Goal: Information Seeking & Learning: Understand process/instructions

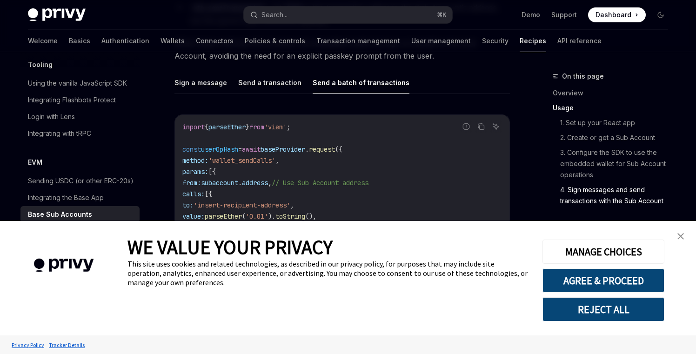
scroll to position [2125, 0]
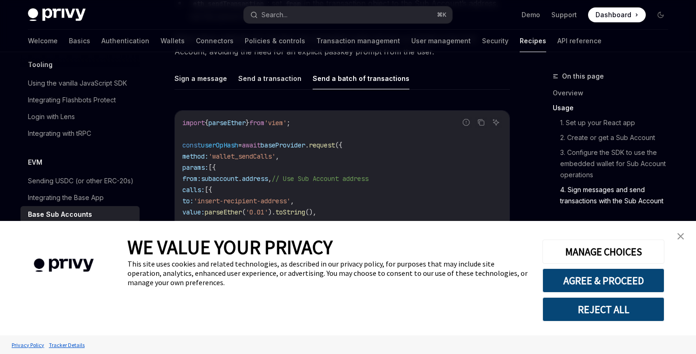
click at [685, 236] on link "close banner" at bounding box center [680, 236] width 19 height 19
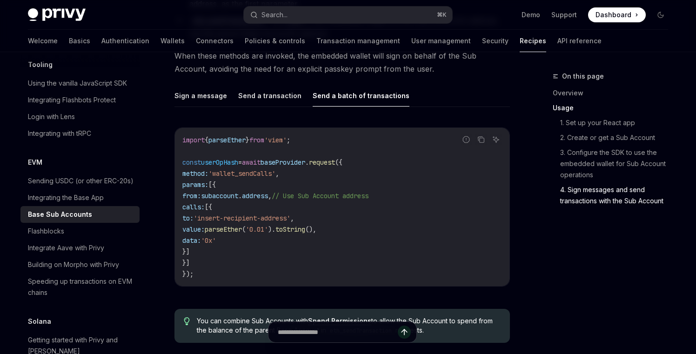
scroll to position [2109, 0]
click at [368, 191] on span "// Use Sub Account address" at bounding box center [320, 195] width 97 height 8
drag, startPoint x: 415, startPoint y: 186, endPoint x: 343, endPoint y: 185, distance: 72.1
click at [343, 191] on span "// Use Sub Account address" at bounding box center [320, 195] width 97 height 8
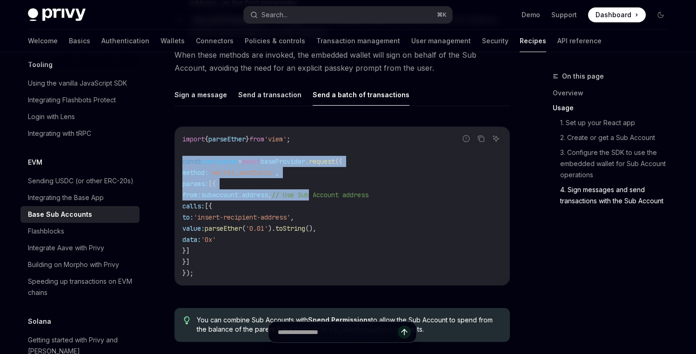
drag, startPoint x: 343, startPoint y: 185, endPoint x: 187, endPoint y: 155, distance: 158.6
click at [187, 155] on code "import { parseEther } from 'viem' ; const userOpHash = await baseProvider . req…" at bounding box center [342, 205] width 320 height 145
click at [187, 157] on span "const" at bounding box center [191, 161] width 19 height 8
drag, startPoint x: 187, startPoint y: 155, endPoint x: 277, endPoint y: 189, distance: 96.6
click at [277, 189] on code "import { parseEther } from 'viem' ; const userOpHash = await baseProvider . req…" at bounding box center [342, 205] width 320 height 145
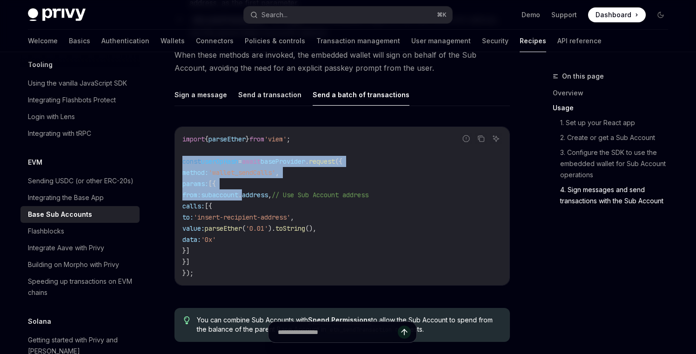
click at [242, 191] on span "." at bounding box center [240, 195] width 4 height 8
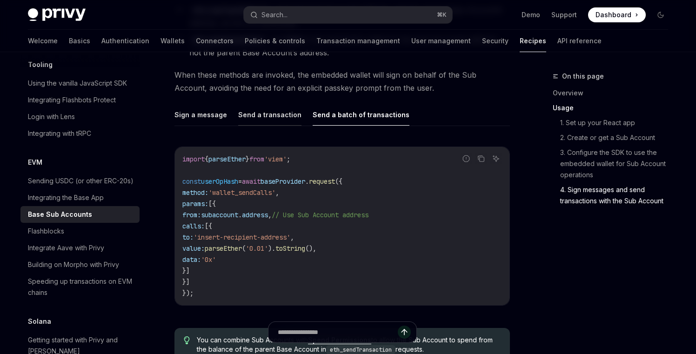
scroll to position [2097, 0]
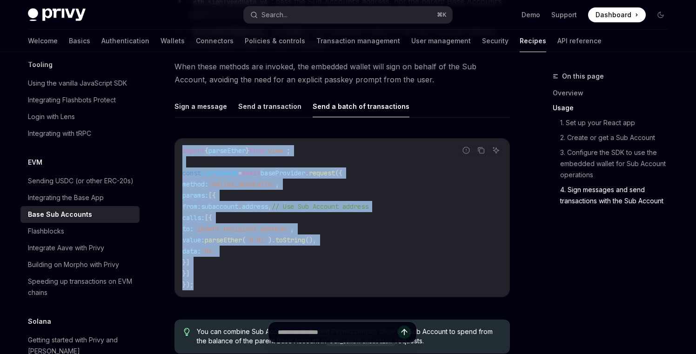
drag, startPoint x: 198, startPoint y: 280, endPoint x: 160, endPoint y: 146, distance: 138.7
copy code "import { parseEther } from 'viem' ; const userOpHash = await baseProvider . req…"
click at [267, 102] on button "Send a transaction" at bounding box center [269, 106] width 63 height 22
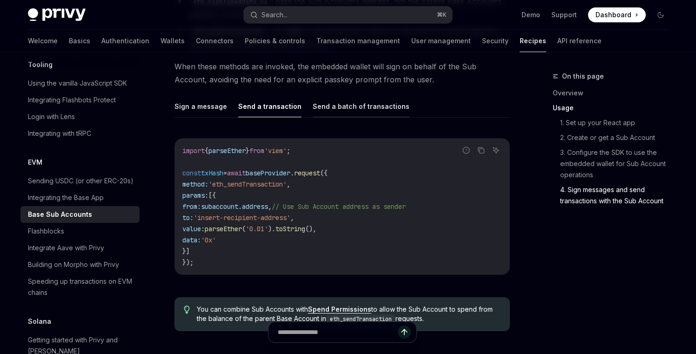
click at [346, 98] on button "Send a batch of transactions" at bounding box center [361, 106] width 97 height 22
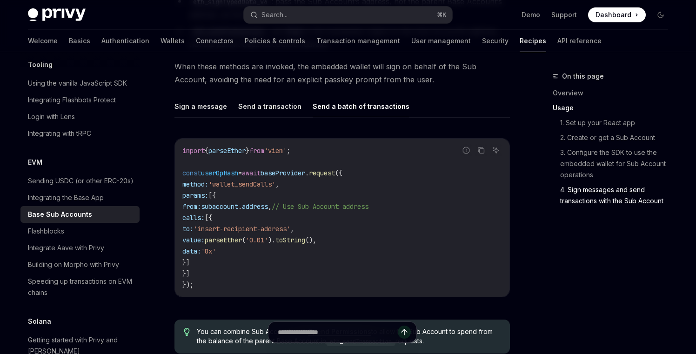
click at [205, 214] on span "calls:" at bounding box center [193, 217] width 22 height 8
drag, startPoint x: 221, startPoint y: 214, endPoint x: 341, endPoint y: 229, distance: 121.4
click at [341, 229] on code "import { parseEther } from 'viem' ; const userOpHash = await baseProvider . req…" at bounding box center [342, 217] width 320 height 145
click at [340, 229] on code "import { parseEther } from 'viem' ; const userOpHash = await baseProvider . req…" at bounding box center [342, 217] width 320 height 145
drag, startPoint x: 340, startPoint y: 229, endPoint x: 296, endPoint y: 229, distance: 44.6
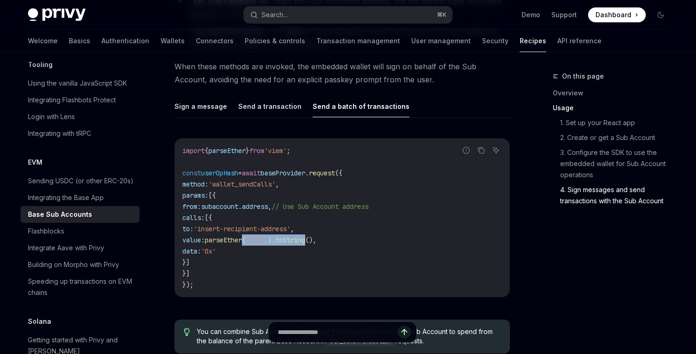
click at [296, 229] on code "import { parseEther } from 'viem' ; const userOpHash = await baseProvider . req…" at bounding box center [342, 217] width 320 height 145
click at [253, 180] on span "'wallet_sendCalls'" at bounding box center [241, 184] width 67 height 8
click at [282, 227] on span "'insert-recipient-address'" at bounding box center [241, 229] width 97 height 8
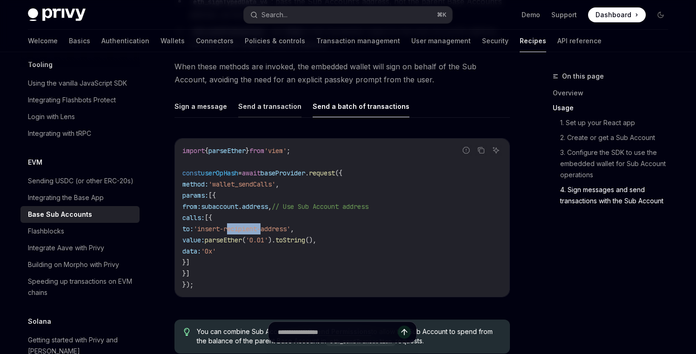
click at [273, 95] on button "Send a transaction" at bounding box center [269, 106] width 63 height 22
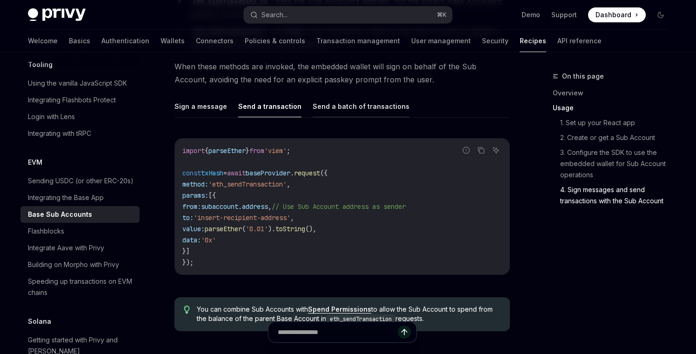
click at [339, 105] on button "Send a batch of transactions" at bounding box center [361, 106] width 97 height 22
type textarea "*"
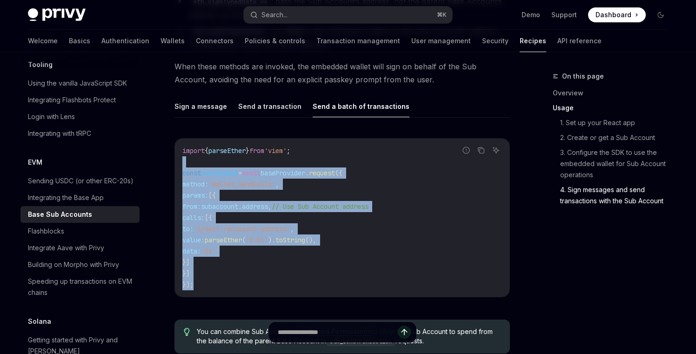
drag, startPoint x: 199, startPoint y: 280, endPoint x: 164, endPoint y: 151, distance: 133.9
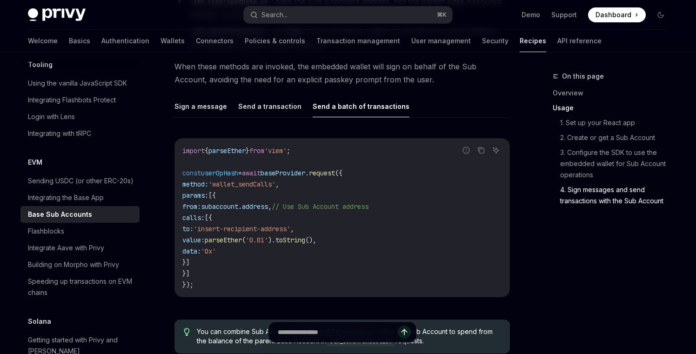
click at [187, 146] on span "import" at bounding box center [193, 150] width 22 height 8
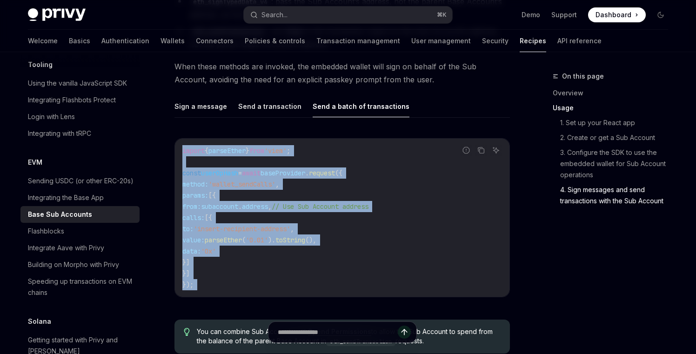
drag, startPoint x: 187, startPoint y: 142, endPoint x: 205, endPoint y: 279, distance: 138.3
click at [205, 279] on code "import { parseEther } from 'viem' ; const userOpHash = await baseProvider . req…" at bounding box center [342, 217] width 320 height 145
copy div "import { parseEther } from 'viem' ; const userOpHash = await baseProvider . req…"
